Goal: Book appointment/travel/reservation

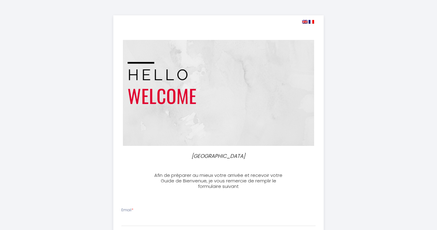
select select
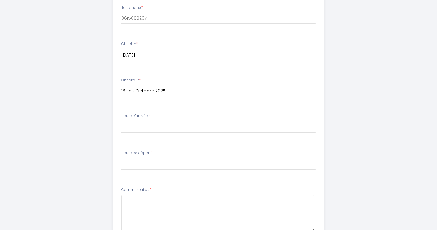
scroll to position [240, 0]
type input "[EMAIL_ADDRESS][DOMAIN_NAME]"
click at [146, 125] on select "15:00 15:30 16:00 16:30 17:00 17:30 18:00 18:30 19:00 19:30 20:00 20:30 21:00" at bounding box center [218, 127] width 194 height 12
select select "17:30"
click at [145, 160] on select "00:00 00:30 01:00 01:30 02:00 02:30 03:00 03:30 04:00 04:30 05:00 05:30 06:00 0…" at bounding box center [218, 164] width 194 height 12
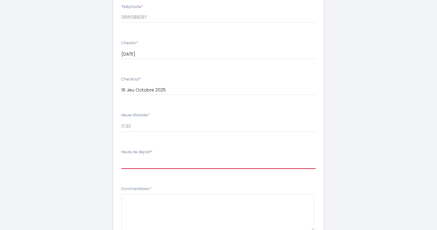
select select "10:00"
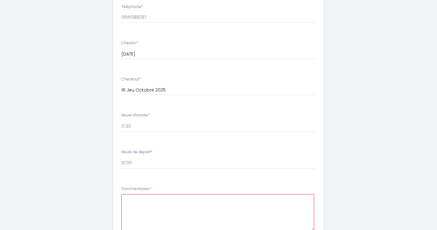
click at [175, 206] on textarea at bounding box center [217, 212] width 193 height 37
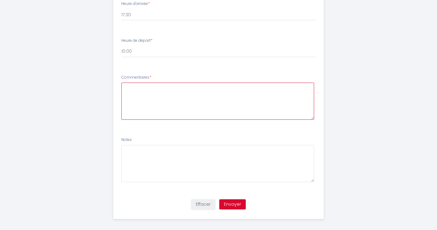
scroll to position [351, 0]
click at [191, 83] on textarea "nous réservons la maison du § au &§ octobre ; nous serons deux" at bounding box center [217, 101] width 193 height 37
click at [206, 85] on textarea "nous réservons la maison du 6 au &§ octobre ; nous serons deux" at bounding box center [217, 101] width 193 height 37
click at [207, 85] on textarea "nous réservons la maison du 6 au &§ octobre ; nous serons deux" at bounding box center [217, 101] width 193 height 37
click at [206, 86] on textarea "nous réservons la maison du 6 au &§ octobre ; nous serons deux" at bounding box center [217, 101] width 193 height 37
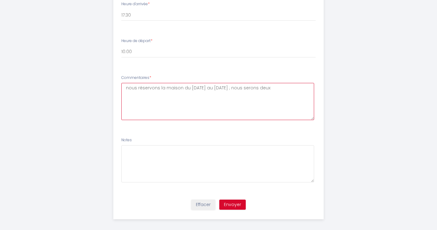
click at [222, 85] on textarea "nous réservons la maison du [DATE] au [DATE] ; nous serons deux" at bounding box center [217, 101] width 193 height 37
click at [273, 85] on textarea "nous réservons la maison du [DATE] au [DATE] ; nous serons deux" at bounding box center [217, 101] width 193 height 37
type textarea "nous réservons la maison du [DATE] au [DATE] ; nous serons deux."
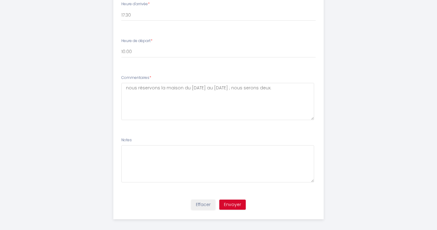
click at [230, 201] on button "Envoyer" at bounding box center [232, 205] width 26 height 10
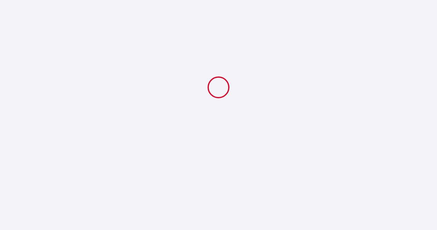
select select "17:30"
select select "10:00"
